Goal: Task Accomplishment & Management: Use online tool/utility

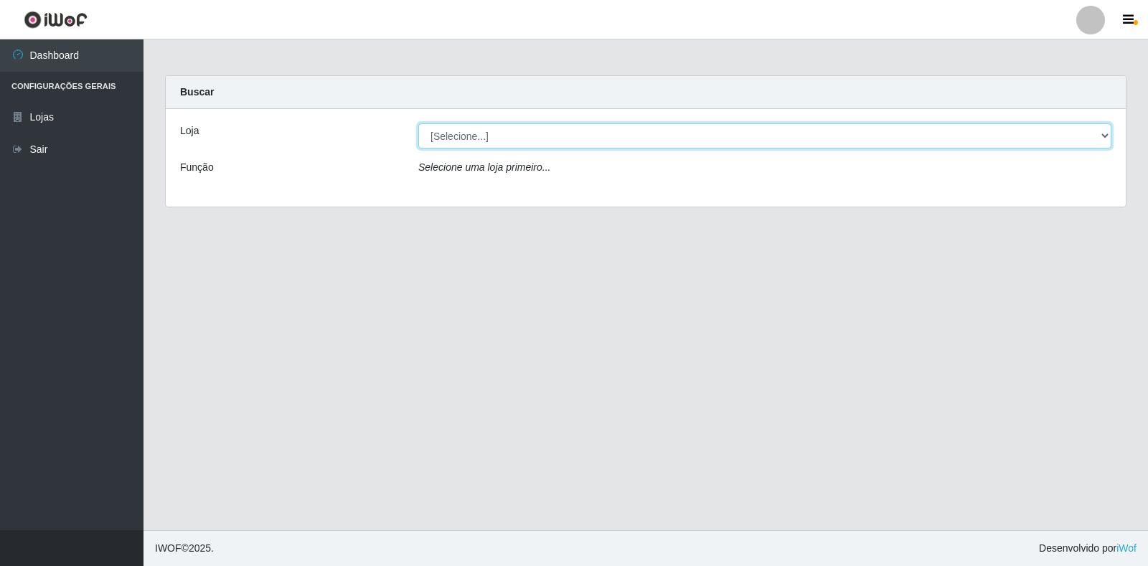
click at [537, 133] on select "[Selecione...] Extrabom - Loja 18 Goiabeiras" at bounding box center [764, 135] width 693 height 25
select select "501"
click at [418, 123] on select "[Selecione...] Extrabom - Loja 18 Goiabeiras" at bounding box center [764, 135] width 693 height 25
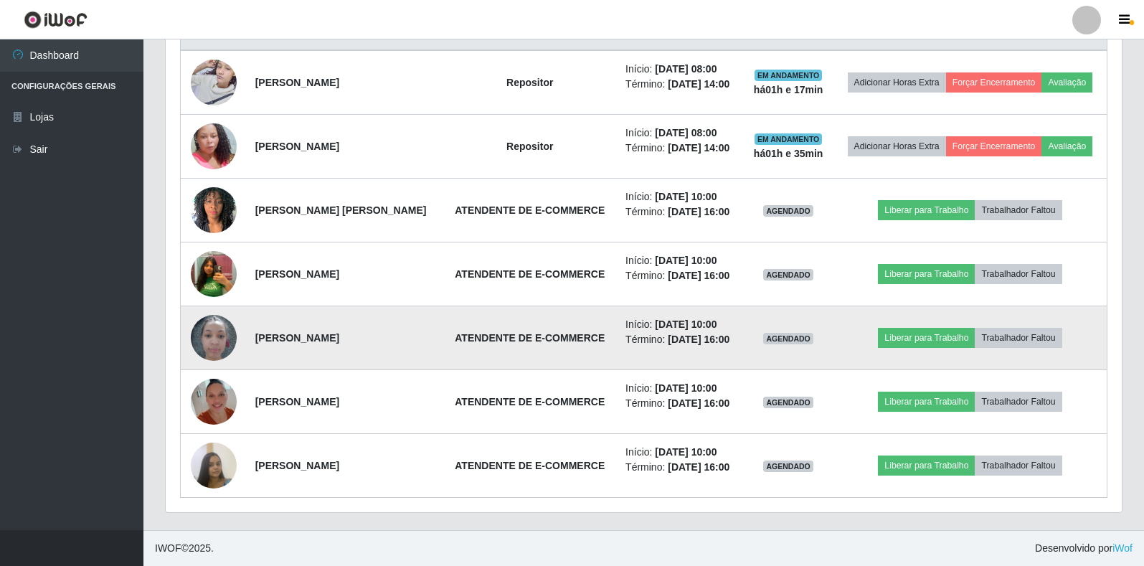
scroll to position [298, 956]
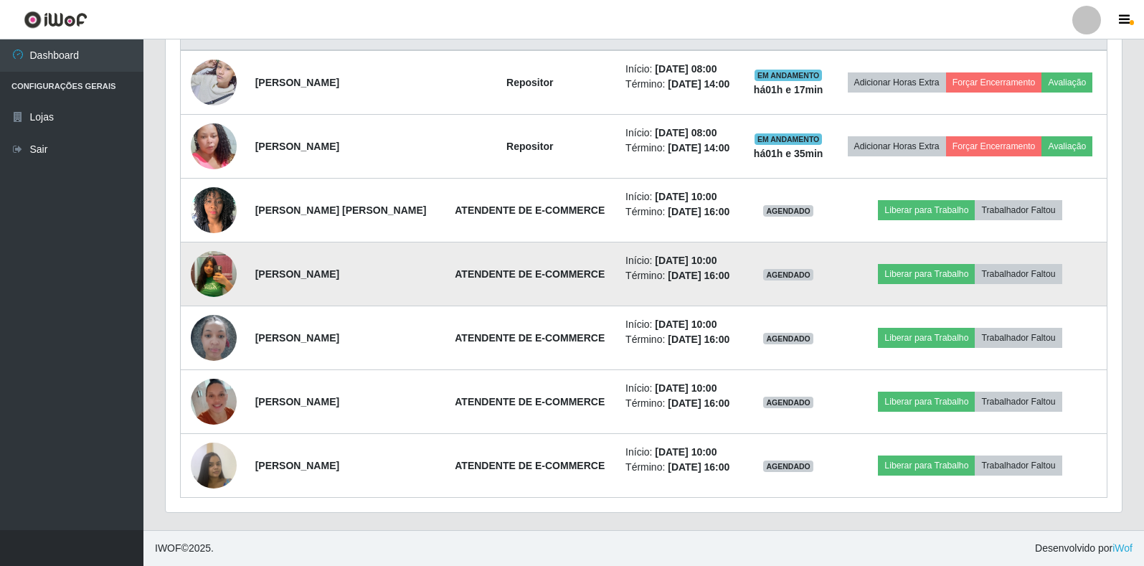
click at [197, 245] on img at bounding box center [214, 275] width 46 height 60
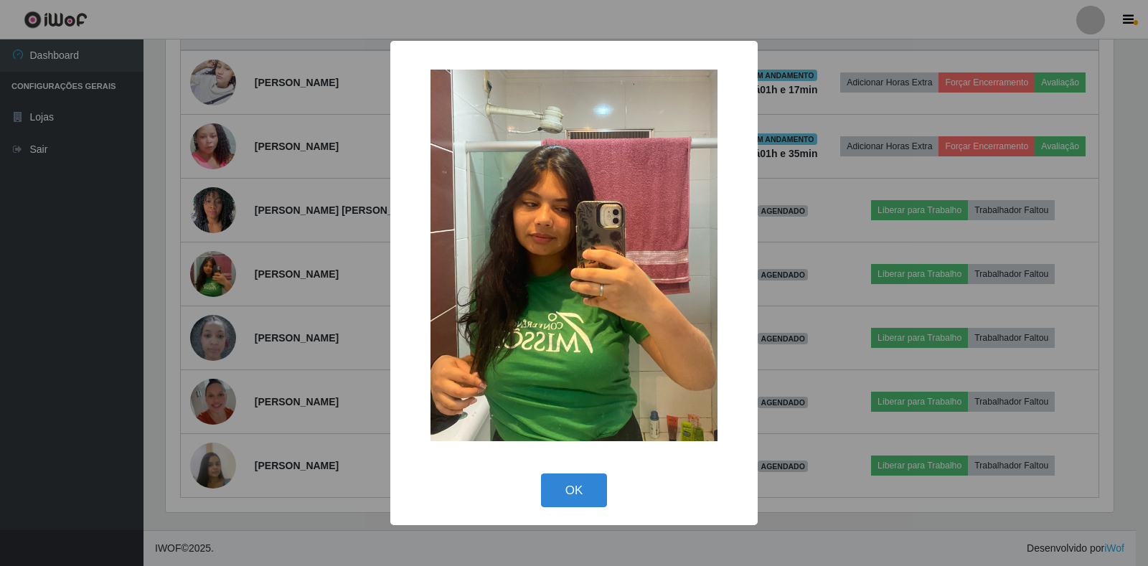
click at [785, 541] on div "× OK Cancel" at bounding box center [574, 283] width 1148 height 566
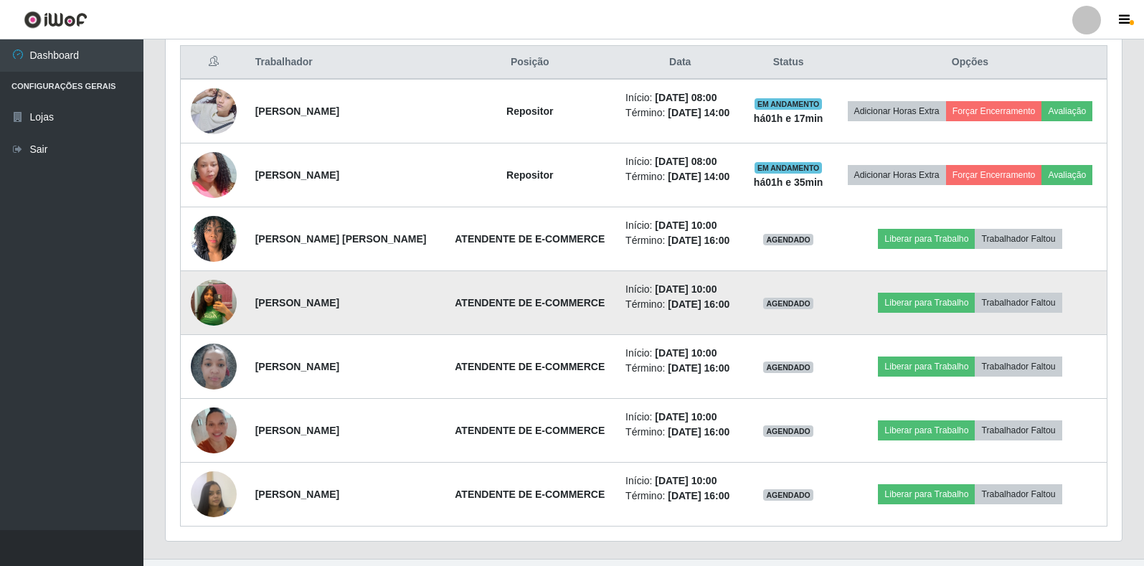
scroll to position [430, 0]
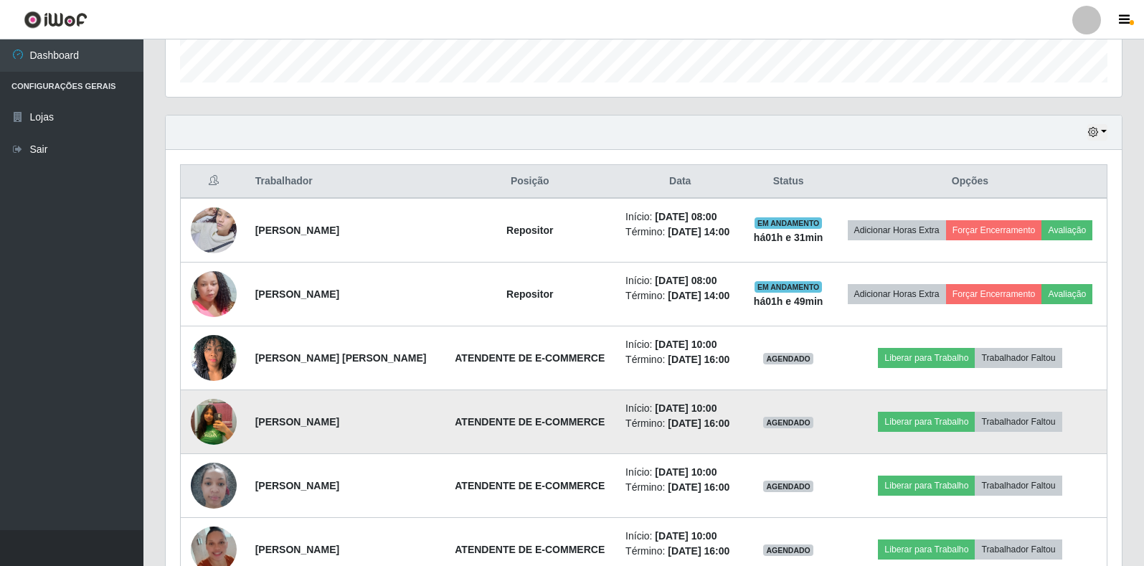
click at [220, 452] on img at bounding box center [214, 422] width 46 height 60
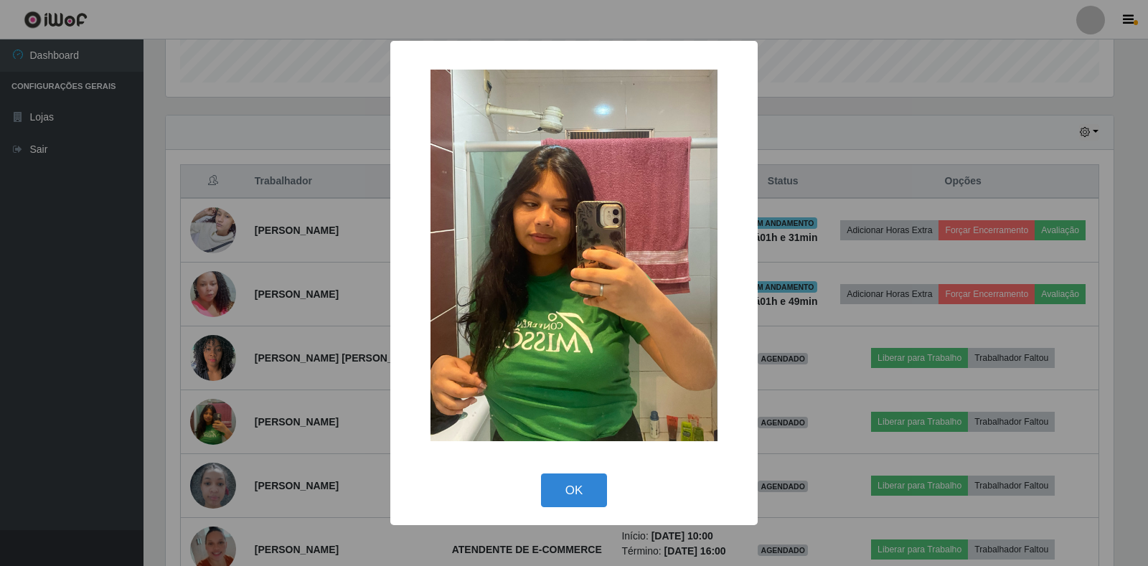
click at [227, 463] on div "× OK Cancel" at bounding box center [574, 283] width 1148 height 566
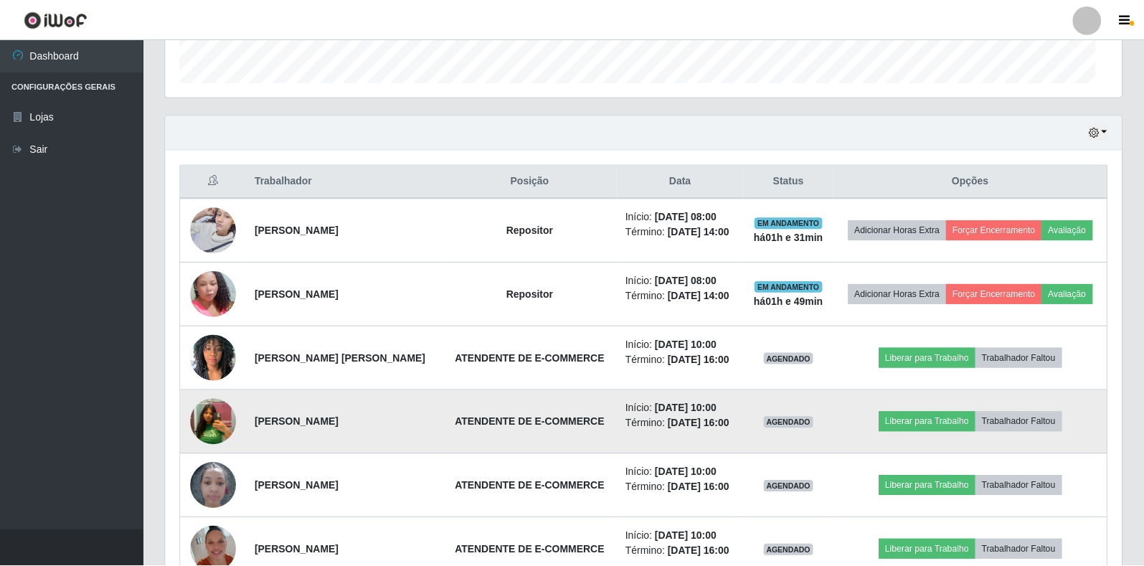
scroll to position [298, 956]
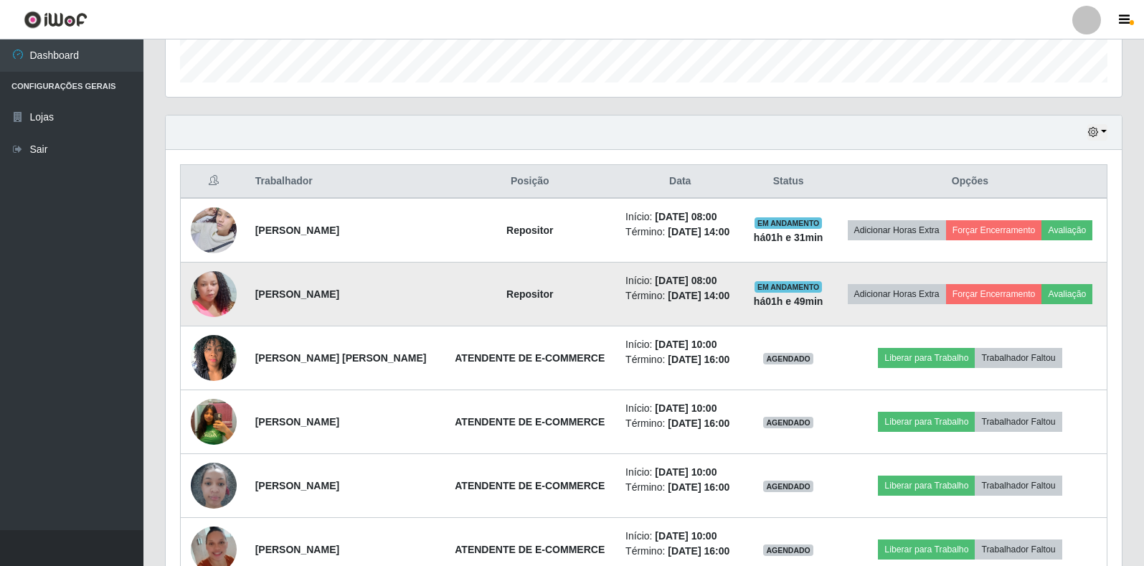
click at [210, 306] on img at bounding box center [214, 294] width 46 height 82
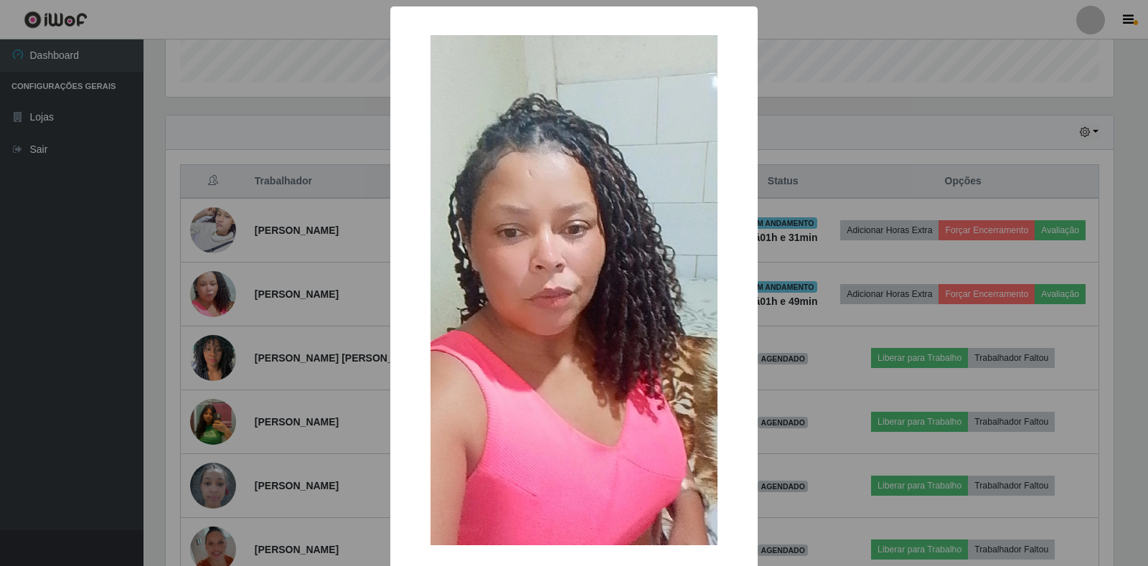
click at [209, 316] on div "× OK Cancel" at bounding box center [574, 283] width 1148 height 566
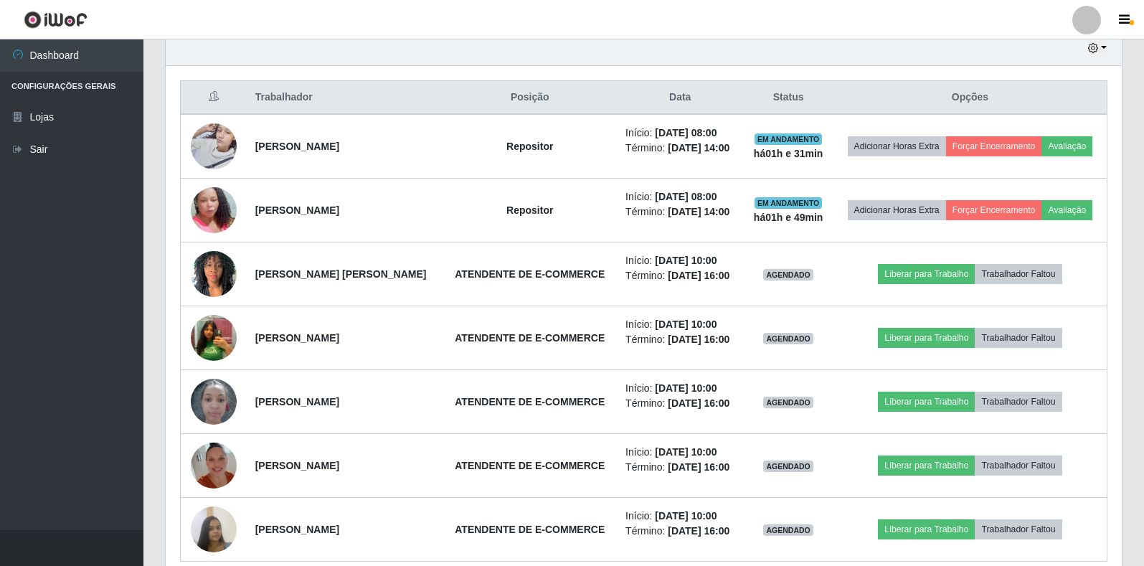
scroll to position [646, 0]
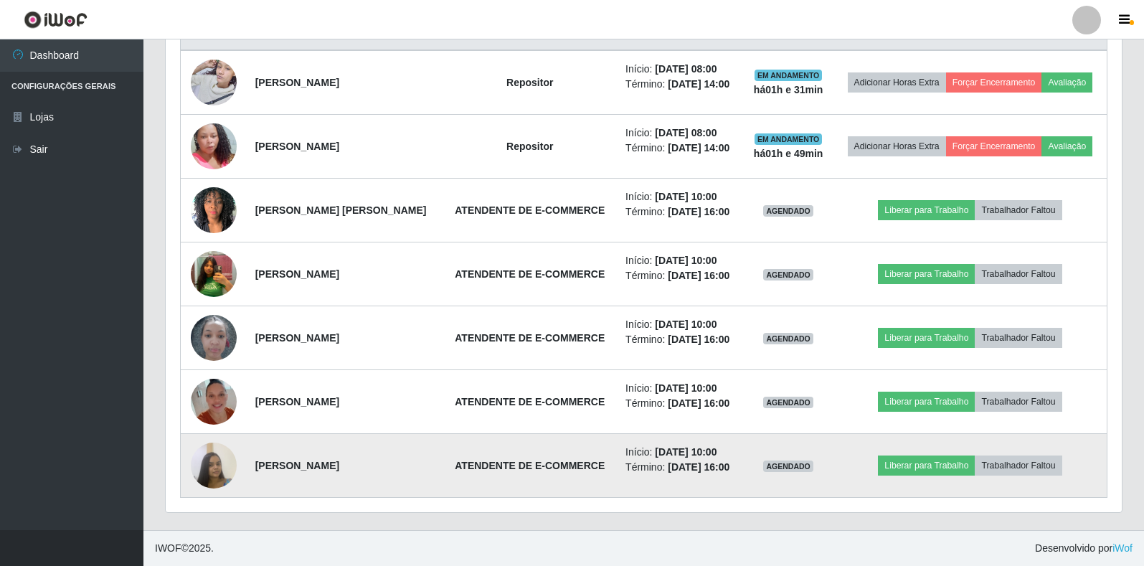
click at [214, 471] on img at bounding box center [214, 465] width 46 height 61
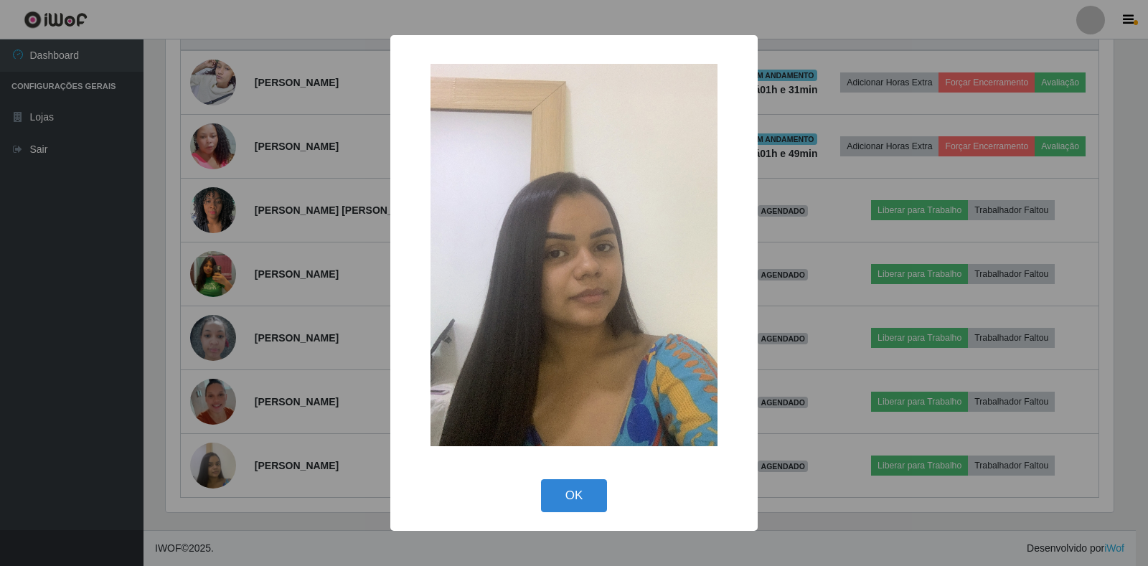
click at [222, 466] on div "× OK Cancel" at bounding box center [574, 283] width 1148 height 566
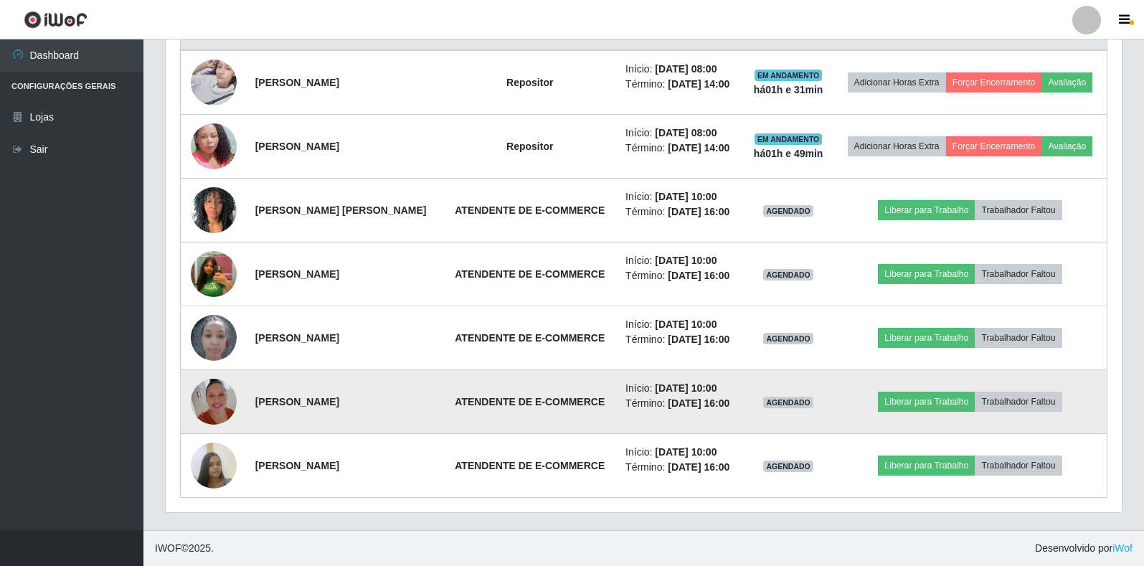
scroll to position [298, 956]
click at [218, 392] on img at bounding box center [214, 402] width 46 height 82
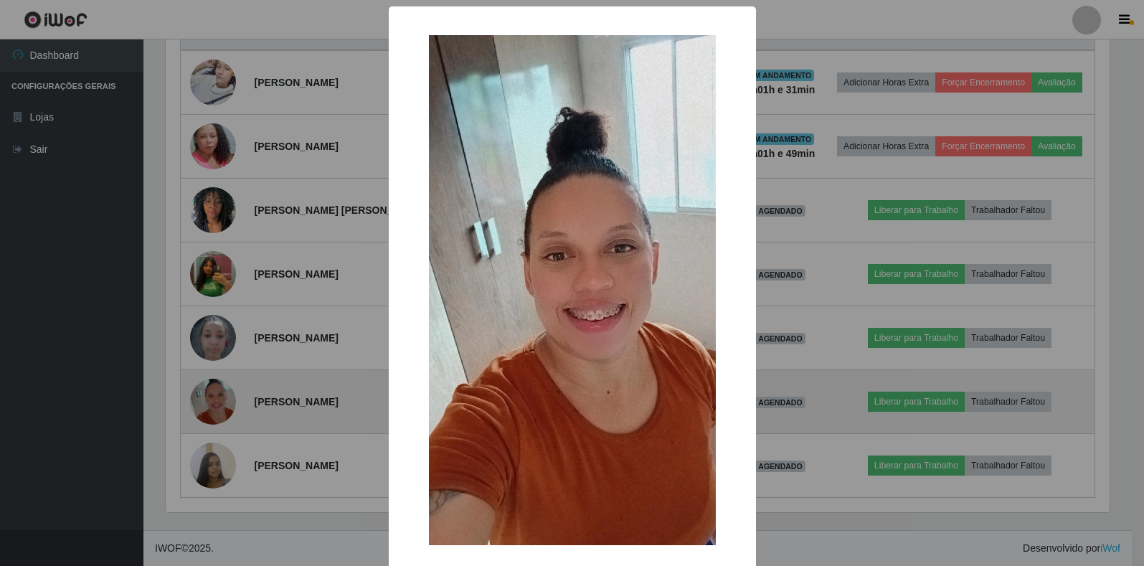
scroll to position [298, 948]
click at [218, 392] on div "× OK Cancel" at bounding box center [574, 283] width 1148 height 566
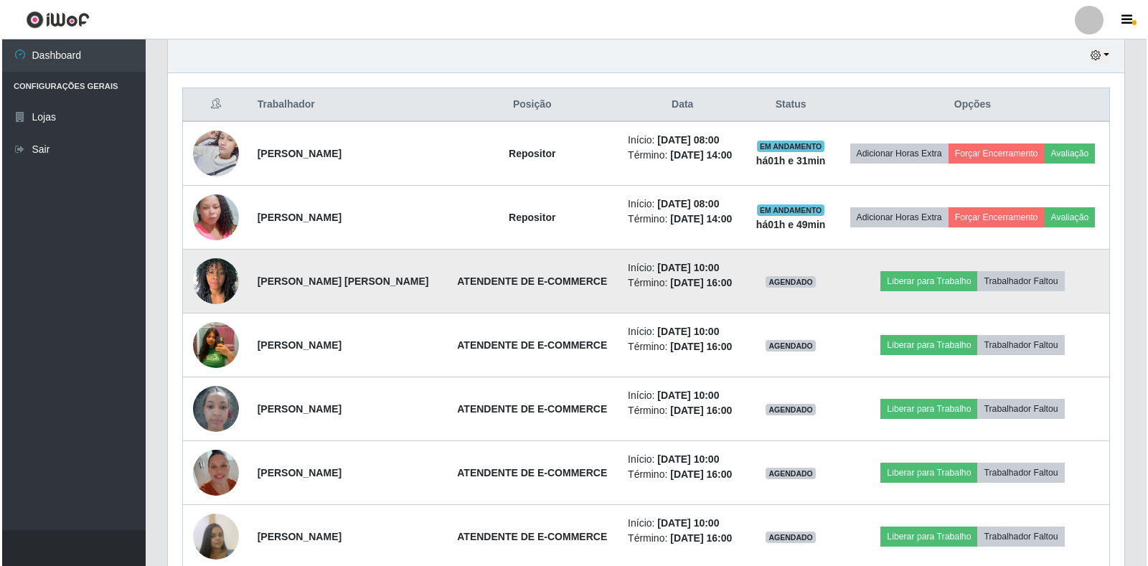
scroll to position [502, 0]
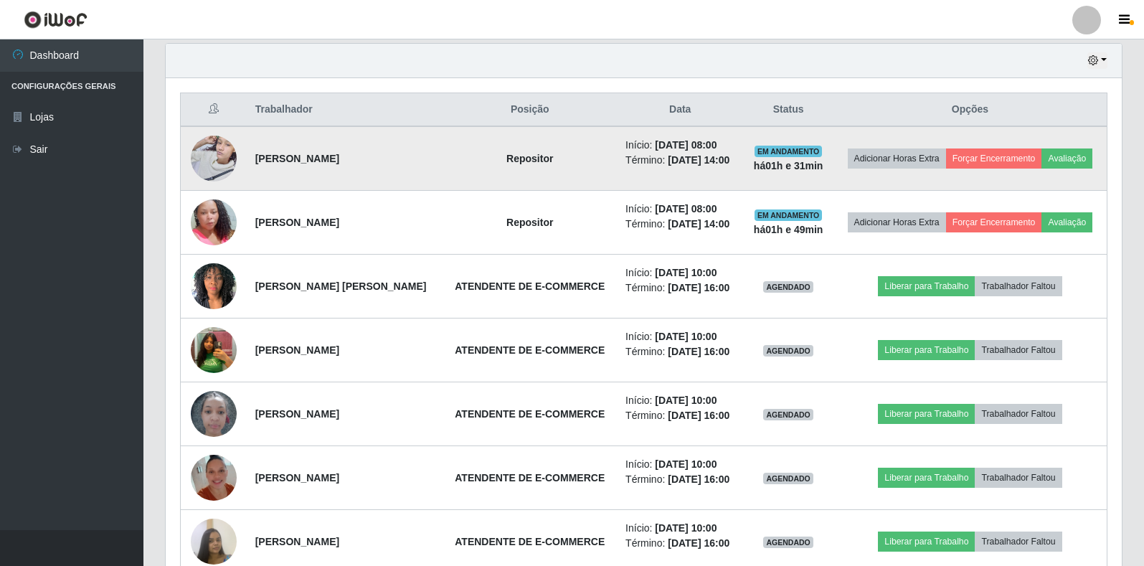
click at [204, 164] on img at bounding box center [214, 158] width 46 height 61
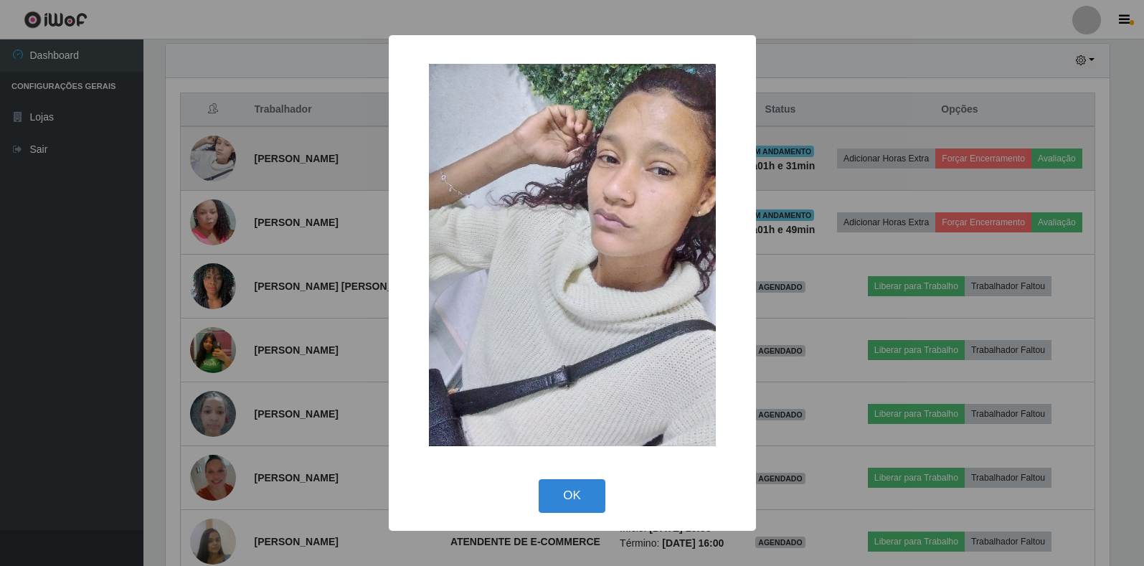
scroll to position [298, 948]
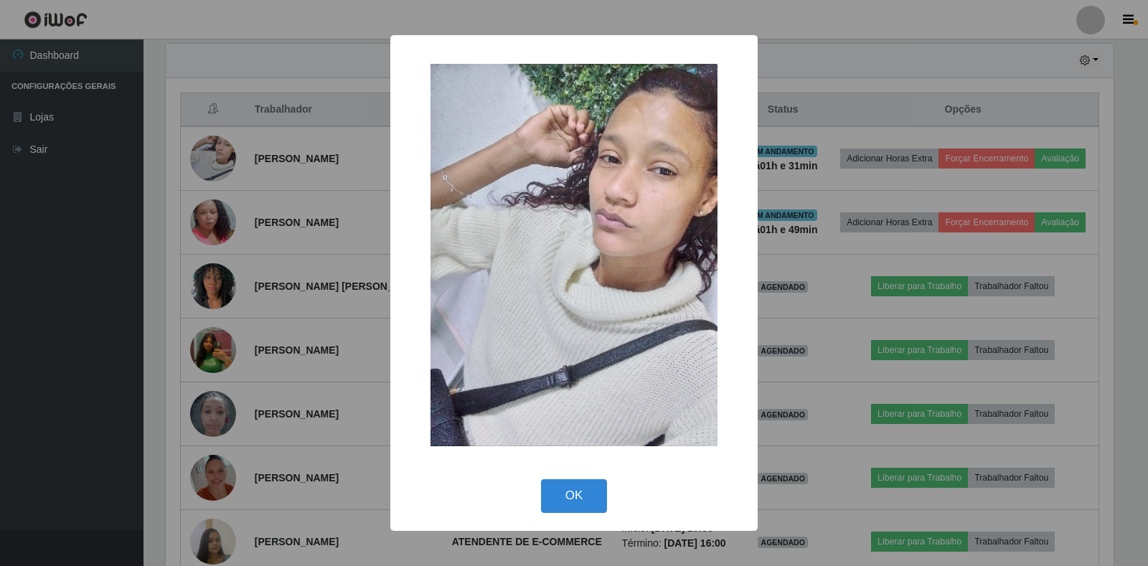
click at [211, 168] on div "× OK Cancel" at bounding box center [574, 283] width 1148 height 566
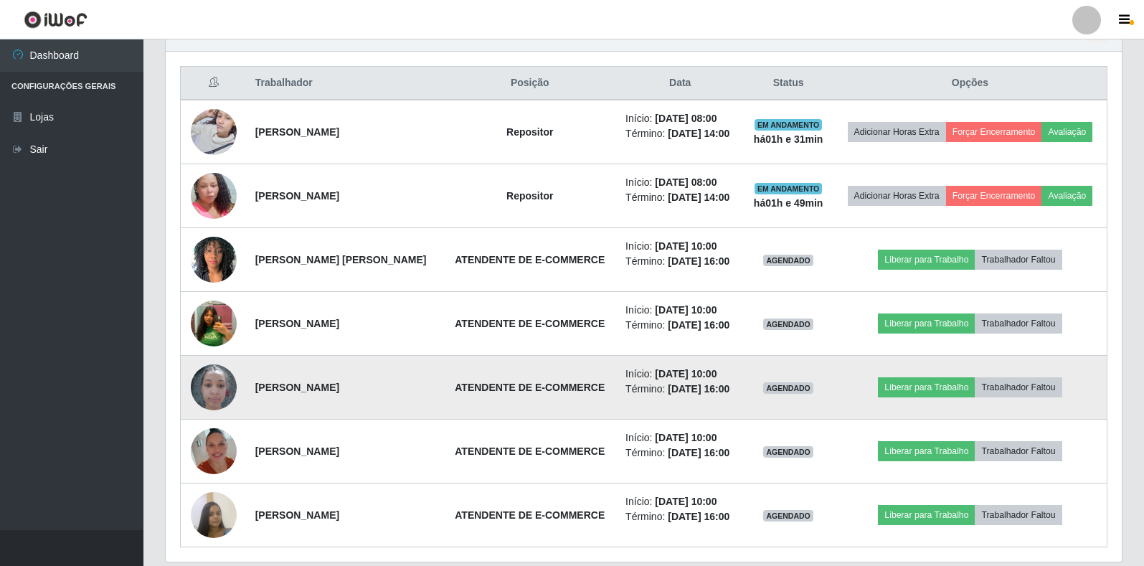
scroll to position [654, 0]
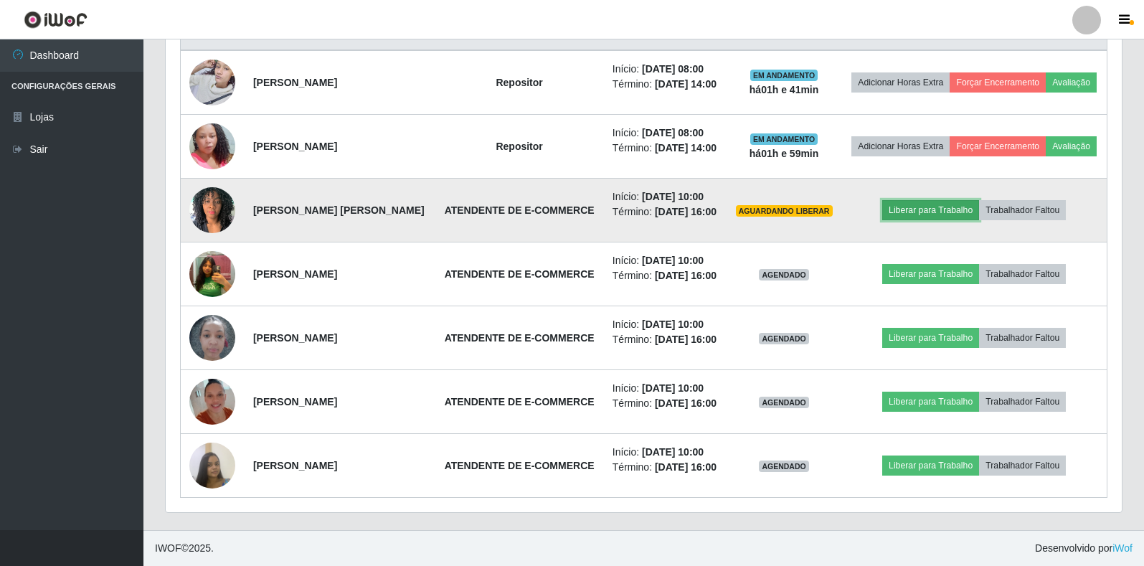
click at [945, 200] on button "Liberar para Trabalho" at bounding box center [930, 210] width 97 height 20
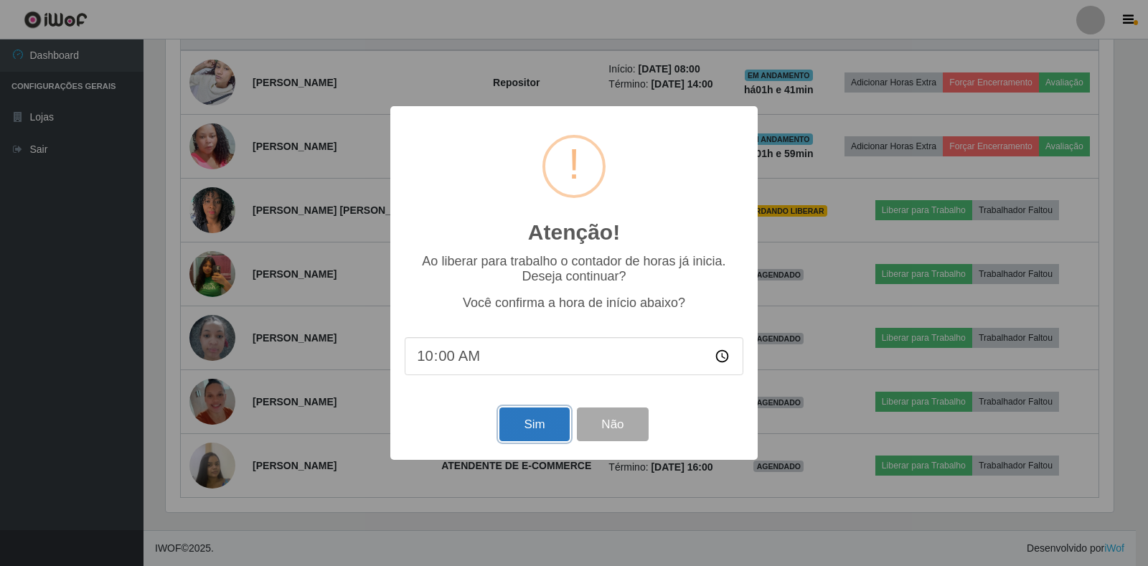
click at [550, 419] on button "Sim" at bounding box center [534, 424] width 70 height 34
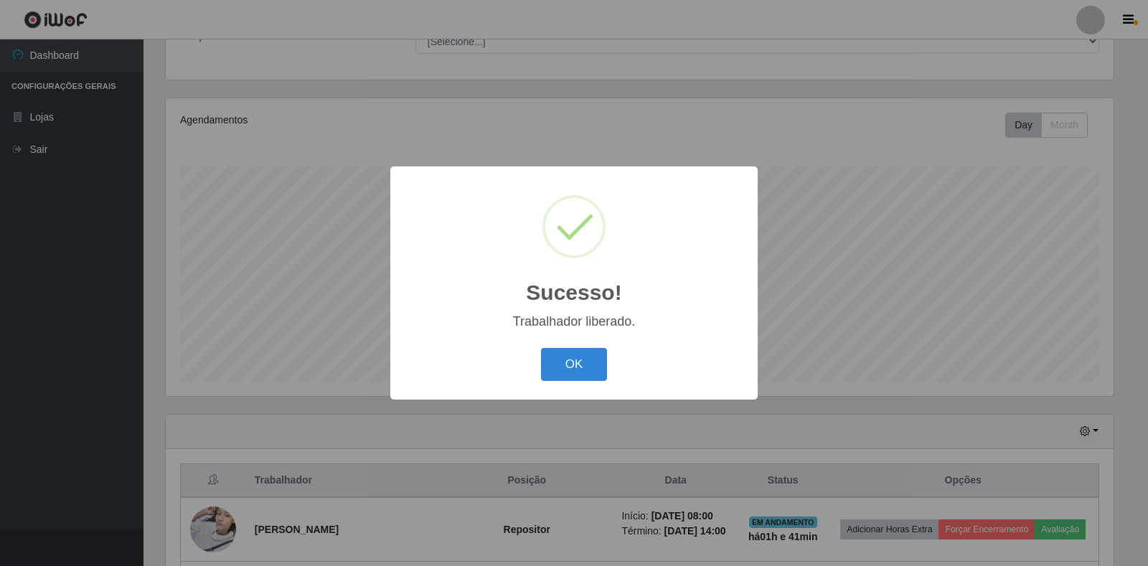
click at [607, 353] on div "OK Cancel" at bounding box center [574, 364] width 339 height 41
click at [592, 357] on button "OK" at bounding box center [574, 365] width 67 height 34
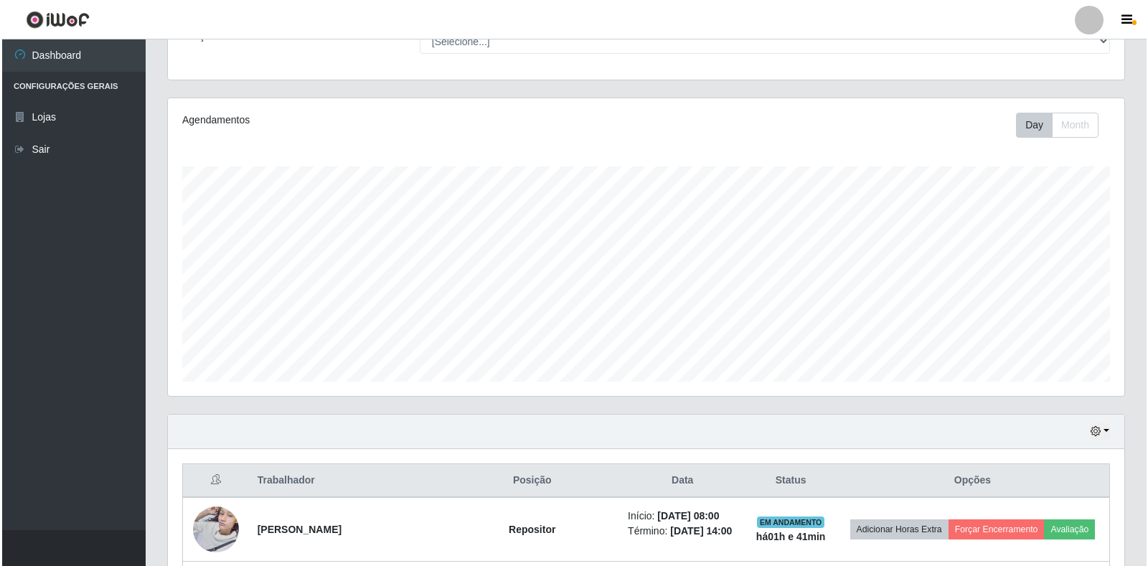
scroll to position [633, 0]
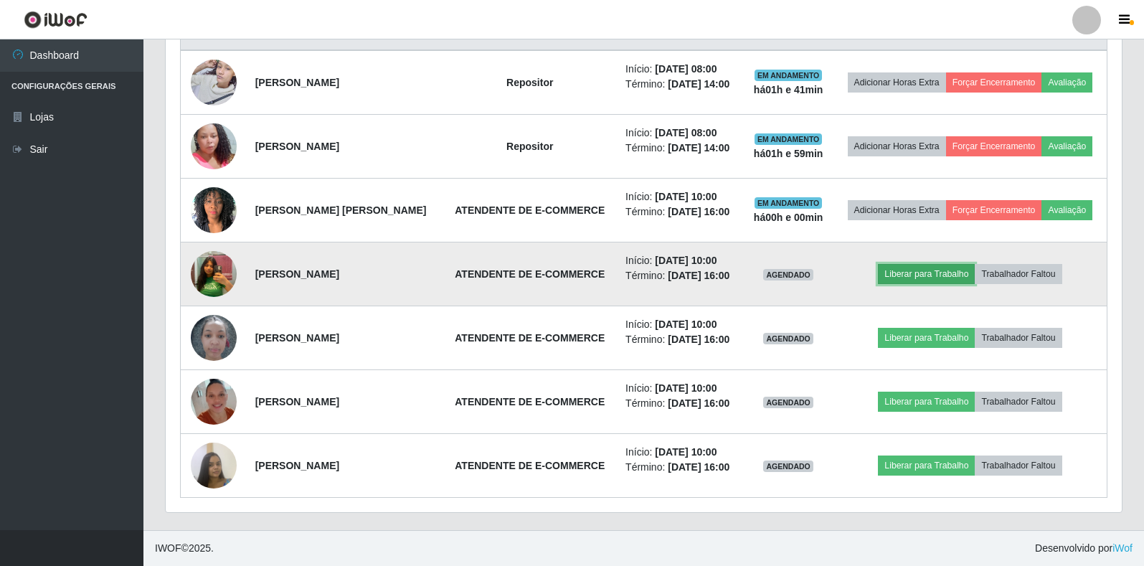
click at [924, 264] on button "Liberar para Trabalho" at bounding box center [926, 274] width 97 height 20
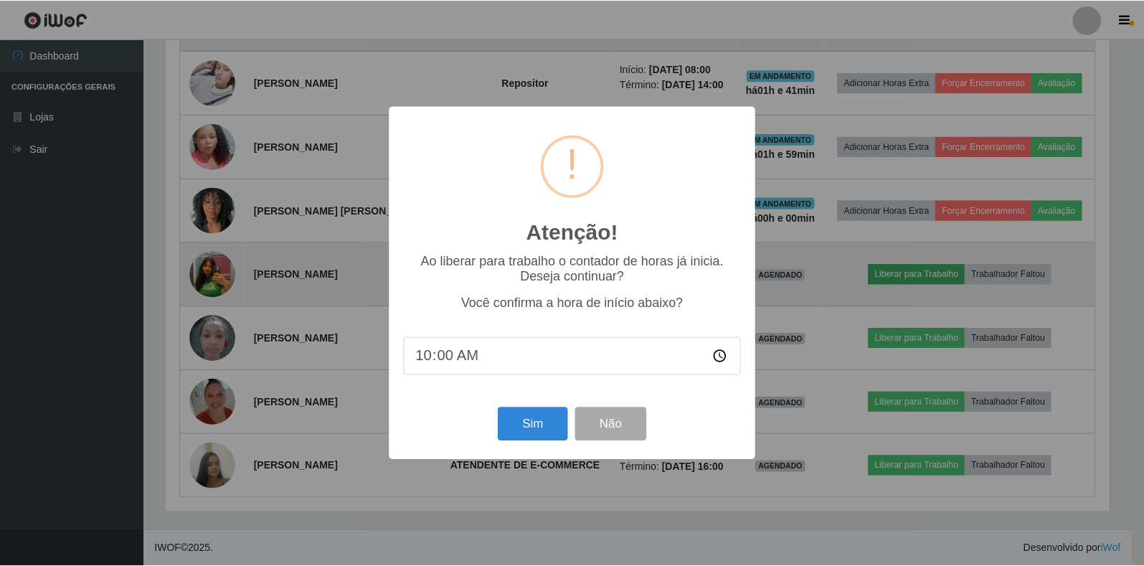
scroll to position [298, 948]
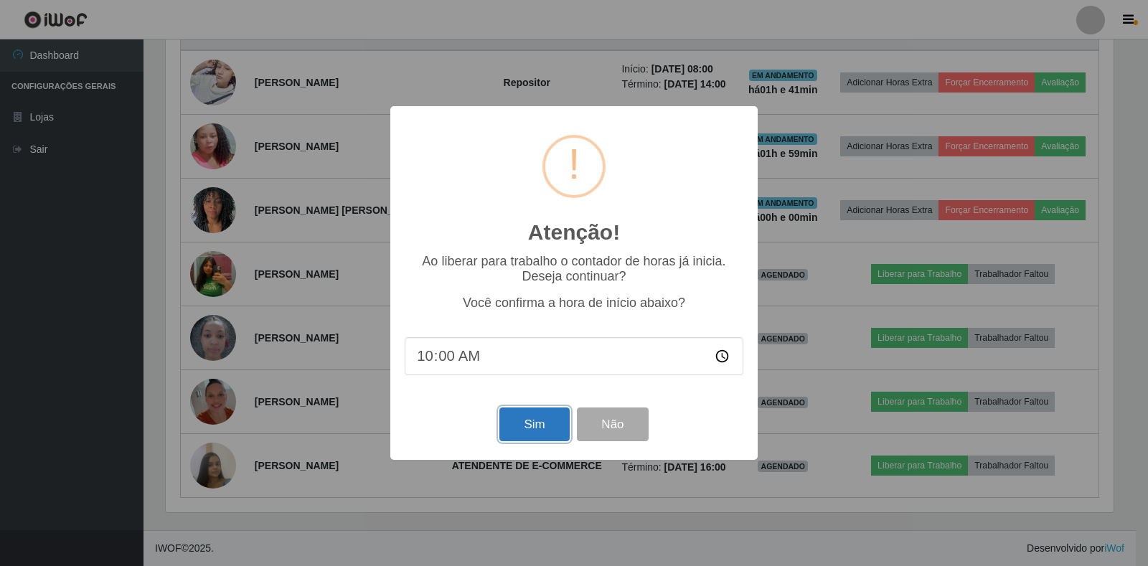
click at [531, 428] on button "Sim" at bounding box center [534, 424] width 70 height 34
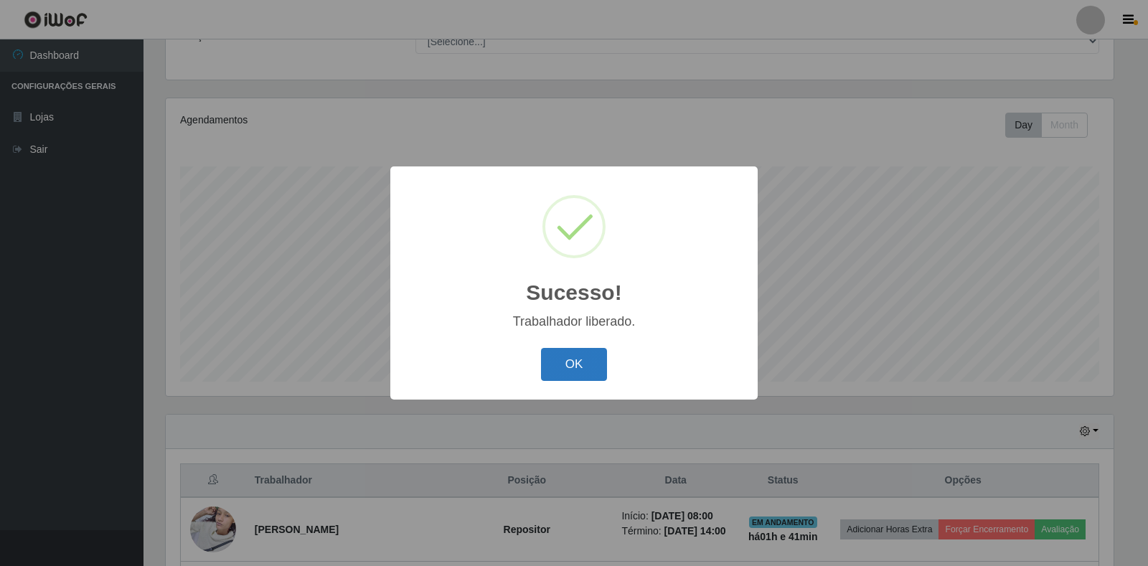
click at [579, 369] on button "OK" at bounding box center [574, 365] width 67 height 34
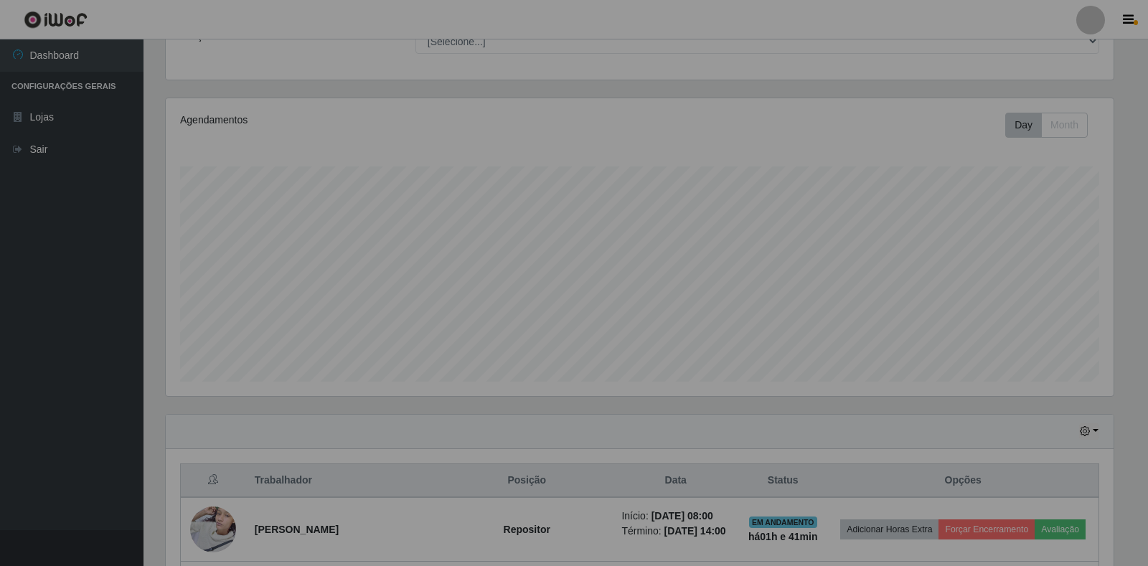
click at [590, 341] on div "Sucesso! × Trabalhador liberado. OK Cancel" at bounding box center [574, 283] width 184 height 116
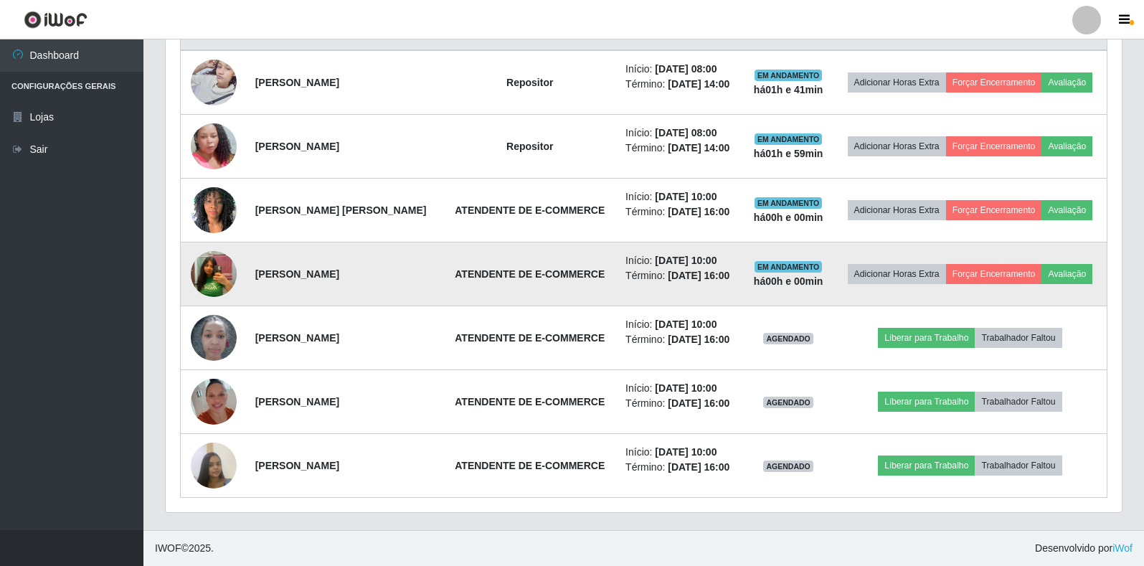
scroll to position [654, 0]
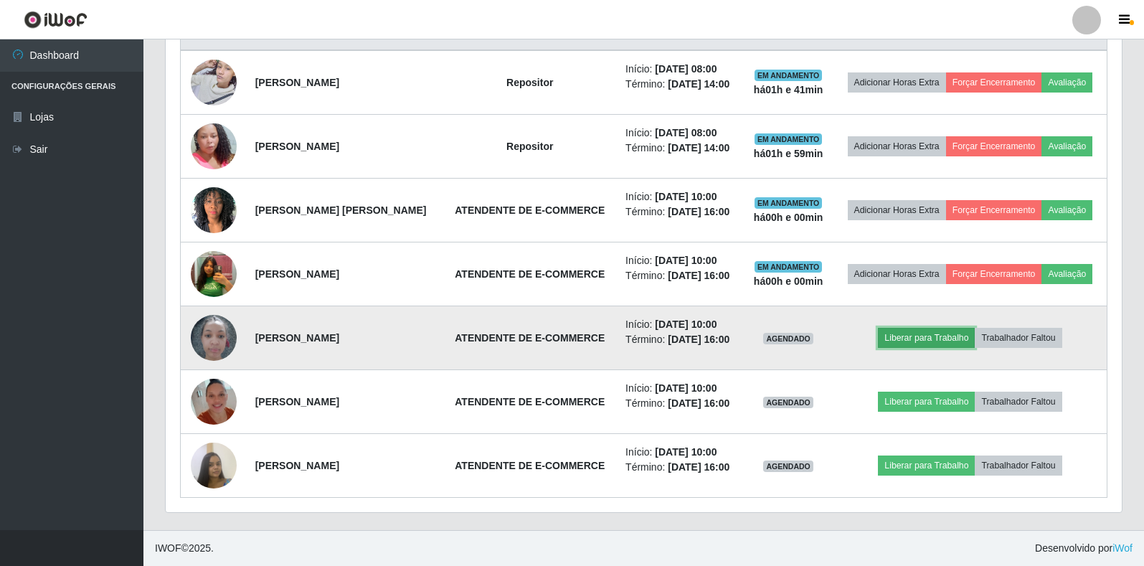
click at [920, 328] on button "Liberar para Trabalho" at bounding box center [926, 338] width 97 height 20
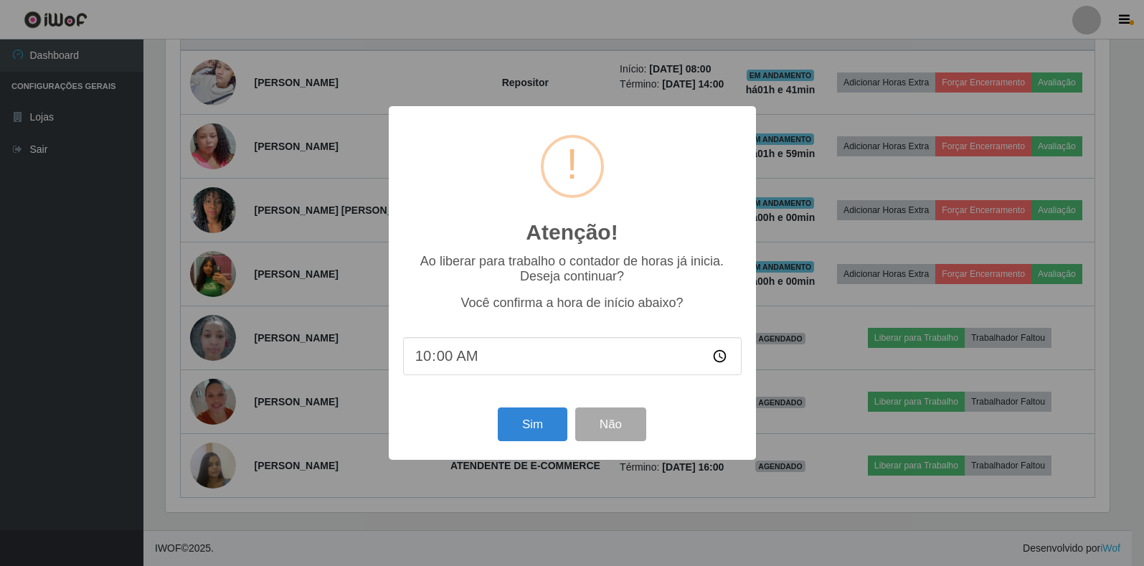
scroll to position [298, 948]
click at [556, 436] on button "Sim" at bounding box center [534, 424] width 70 height 34
click at [556, 436] on div "Atenção! × Ao liberar para trabalho o contador de horas já inicia. Deseja conti…" at bounding box center [574, 283] width 1148 height 566
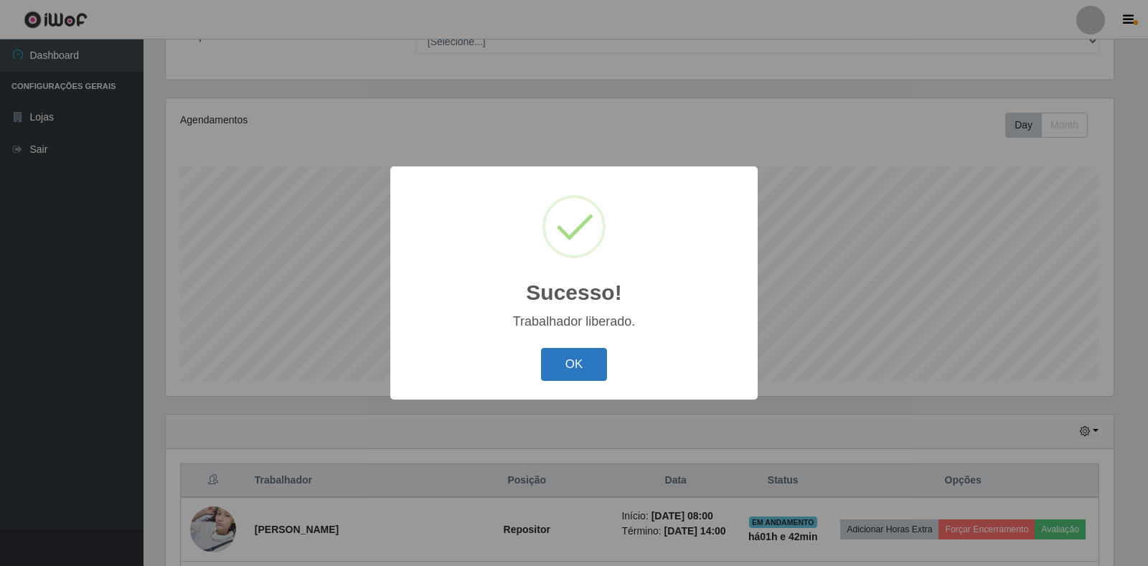
click at [588, 367] on button "OK" at bounding box center [574, 365] width 67 height 34
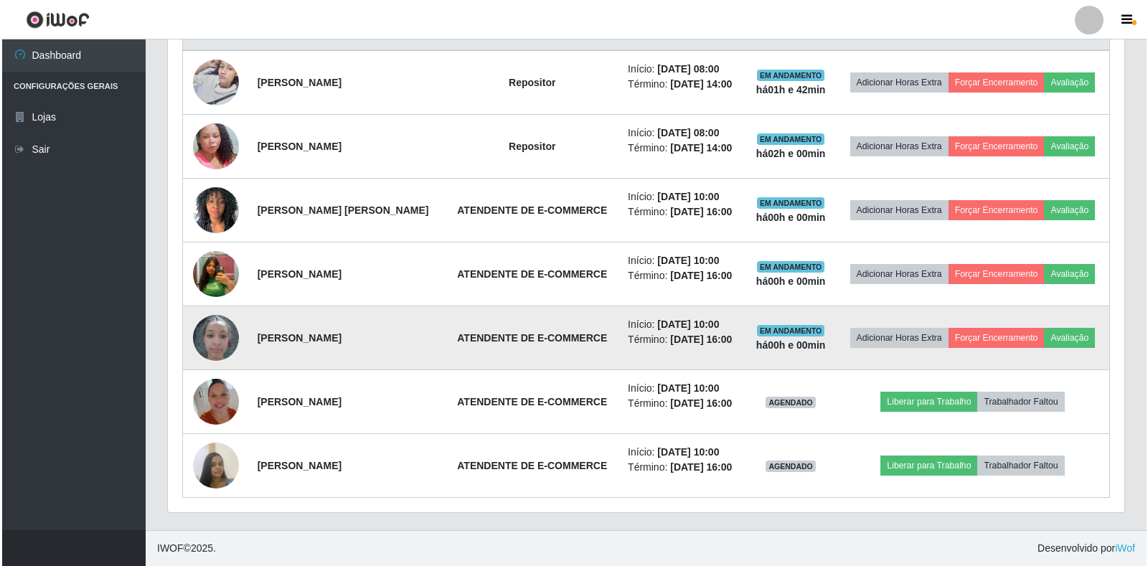
scroll to position [654, 0]
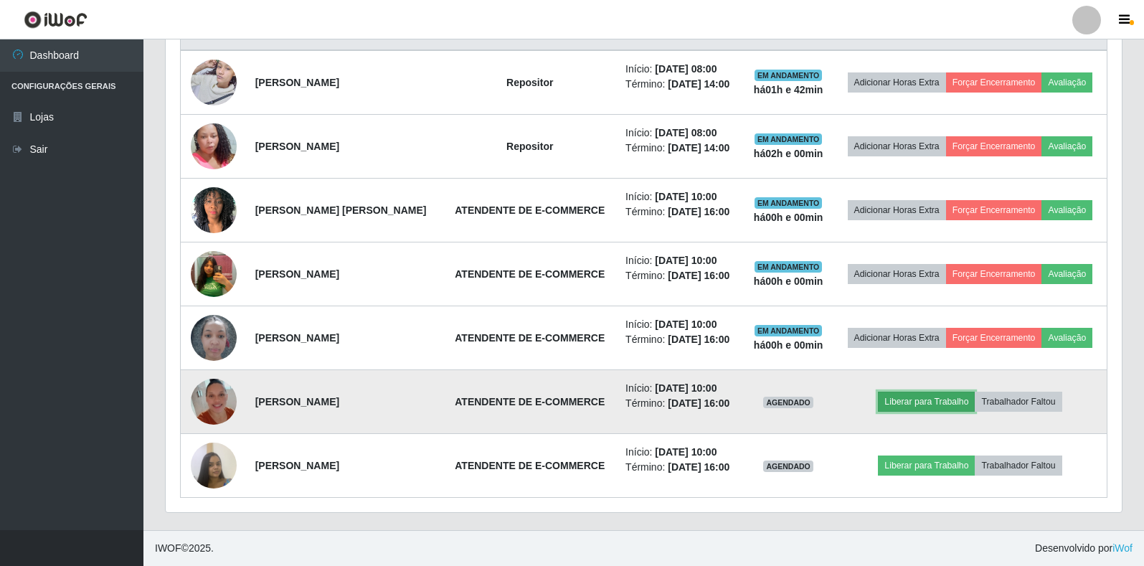
click at [938, 392] on button "Liberar para Trabalho" at bounding box center [926, 402] width 97 height 20
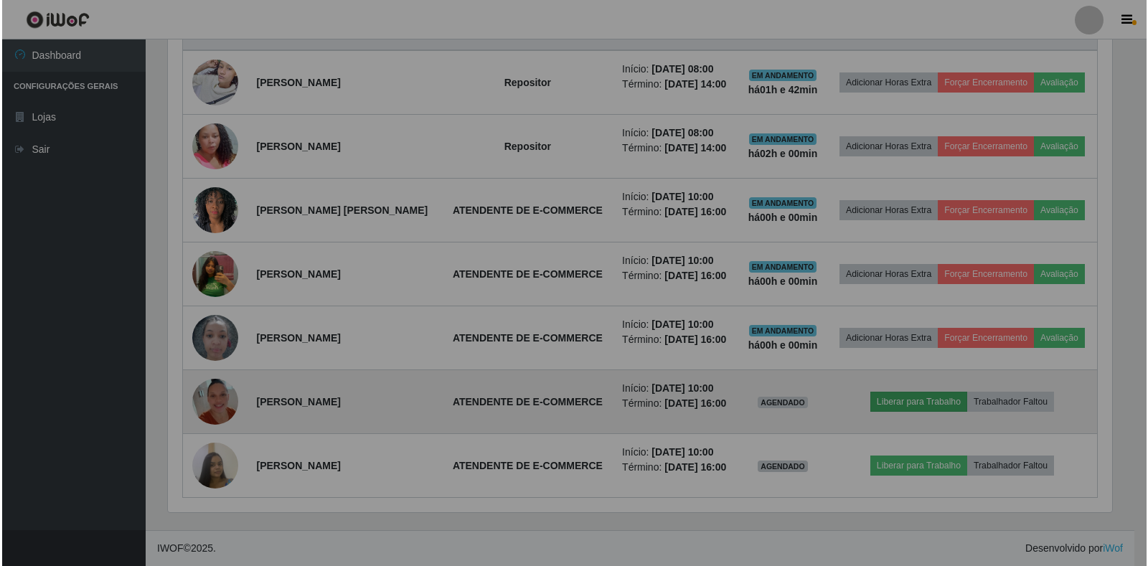
scroll to position [0, 0]
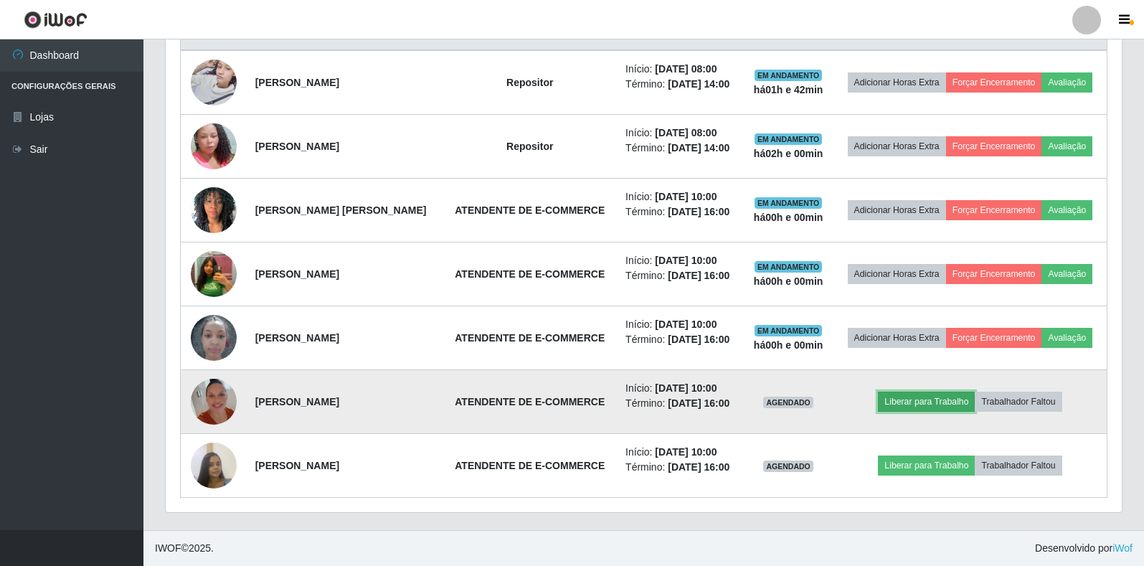
click at [902, 392] on button "Liberar para Trabalho" at bounding box center [926, 402] width 97 height 20
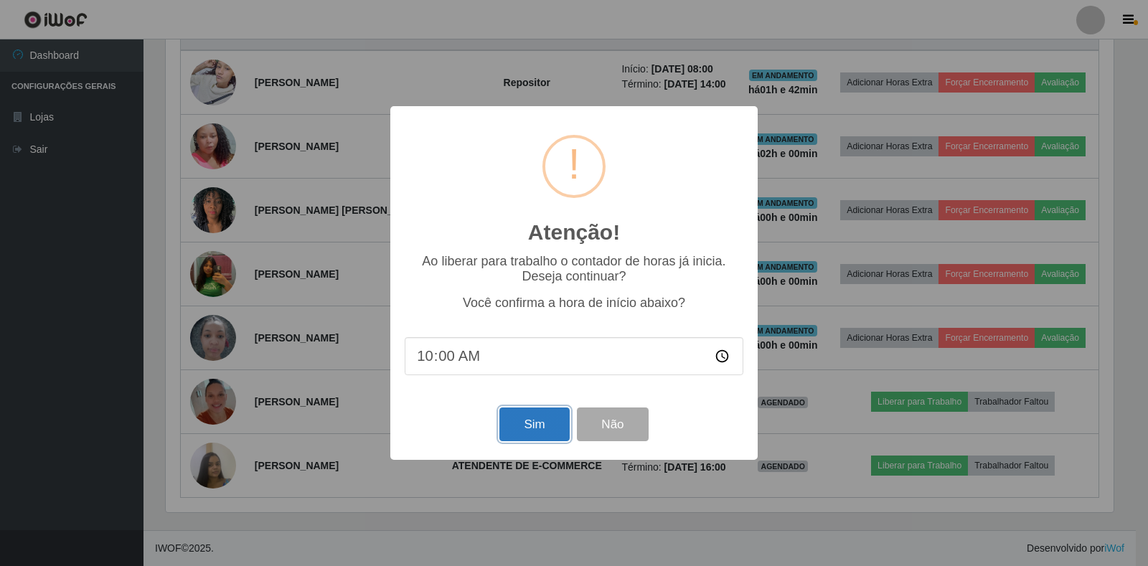
click at [534, 429] on button "Sim" at bounding box center [534, 424] width 70 height 34
click at [534, 429] on div "Atenção! × Ao liberar para trabalho o contador de horas já inicia. Deseja conti…" at bounding box center [574, 283] width 1148 height 566
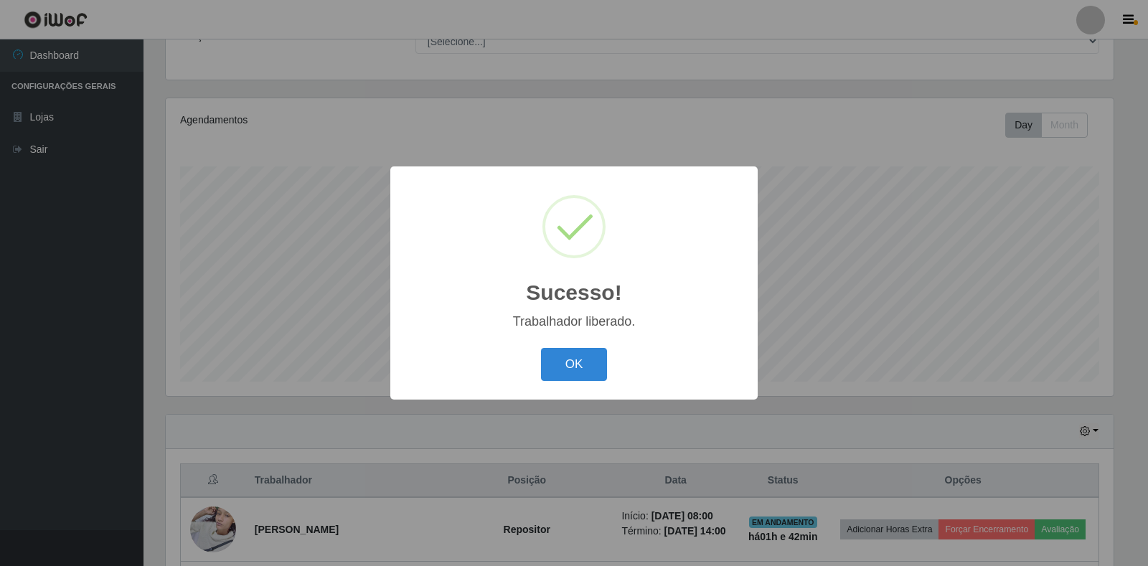
click at [593, 370] on button "OK" at bounding box center [574, 365] width 67 height 34
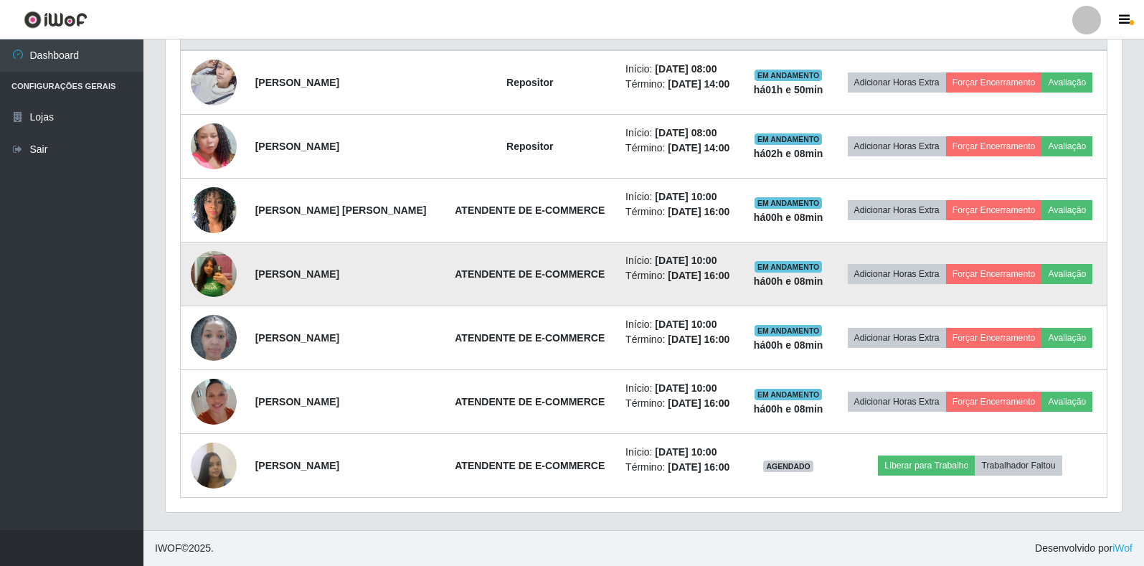
scroll to position [654, 0]
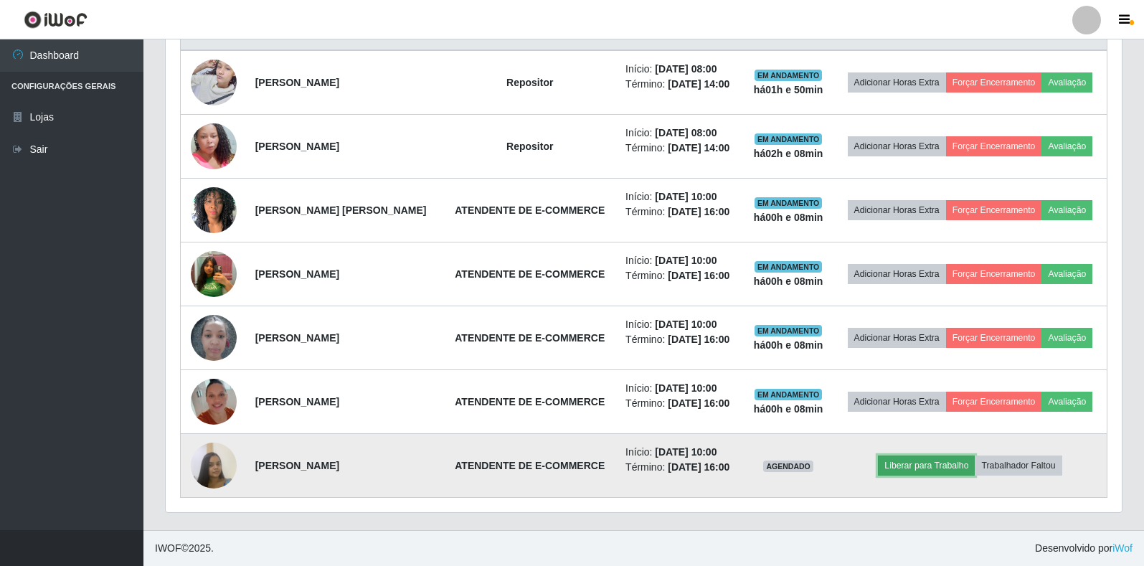
click at [927, 461] on button "Liberar para Trabalho" at bounding box center [926, 466] width 97 height 20
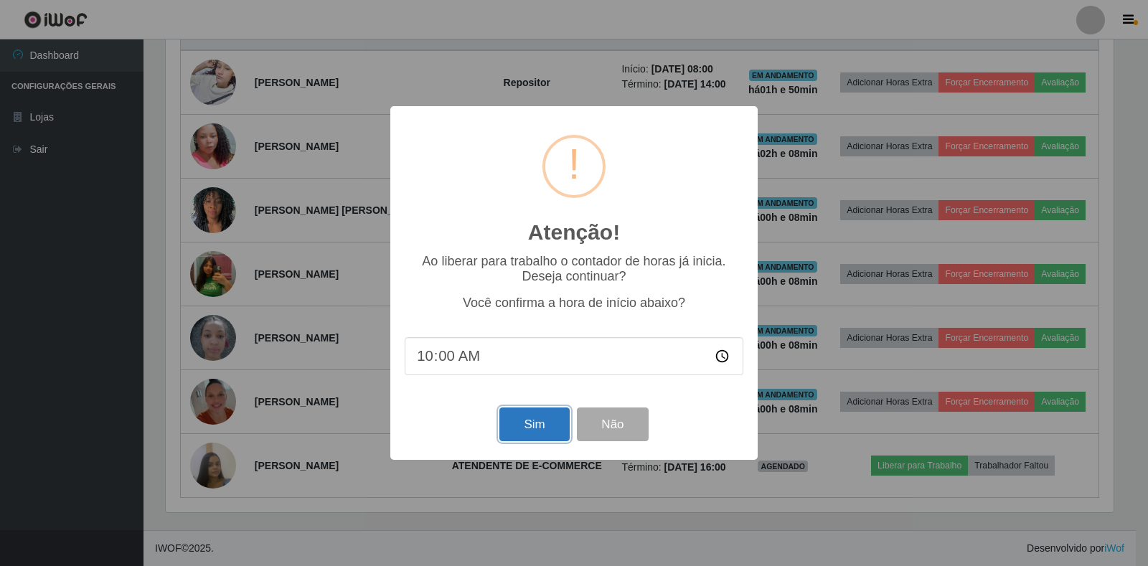
click at [547, 427] on button "Sim" at bounding box center [534, 424] width 70 height 34
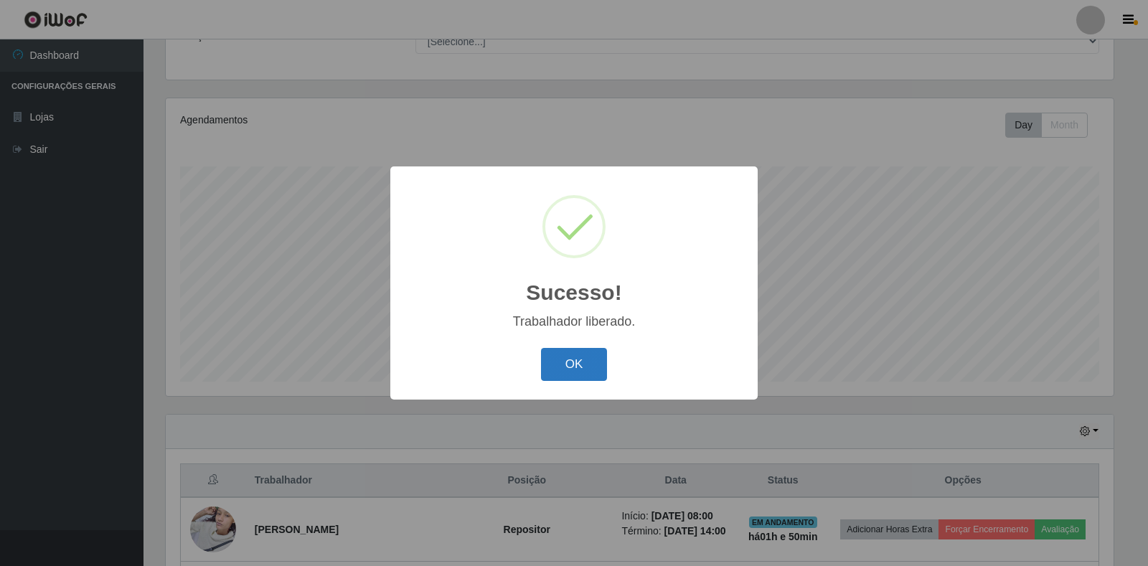
click at [561, 364] on button "OK" at bounding box center [574, 365] width 67 height 34
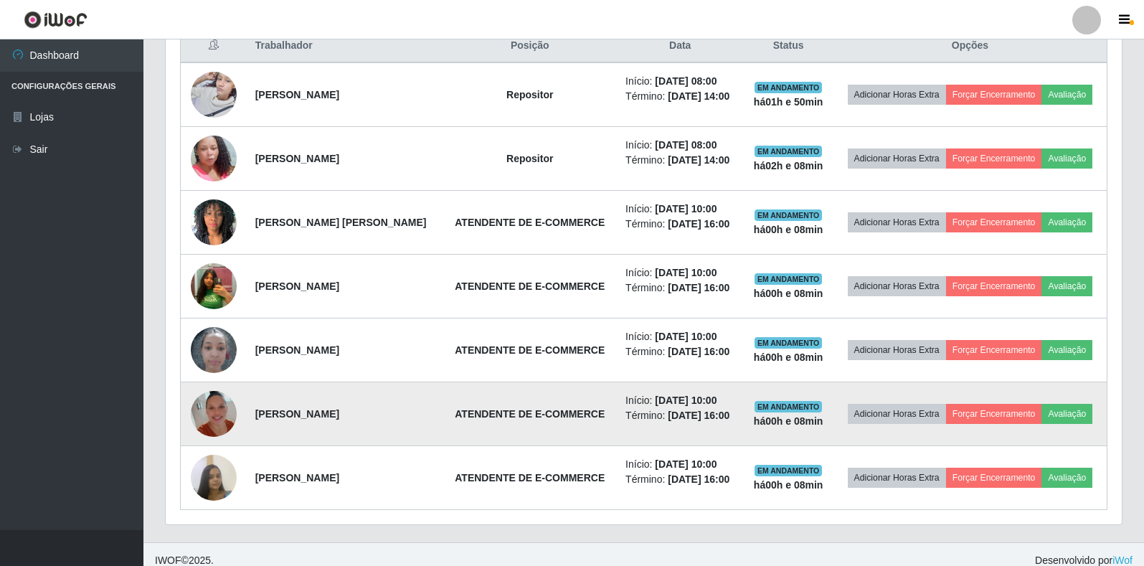
scroll to position [654, 0]
